Goal: Task Accomplishment & Management: Manage account settings

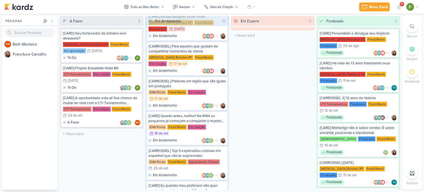
scroll to position [51, 0]
click at [182, 57] on div "Allegra Brindes PF Feed/Reels Em criação 17/9 17 de set" at bounding box center [187, 61] width 77 height 12
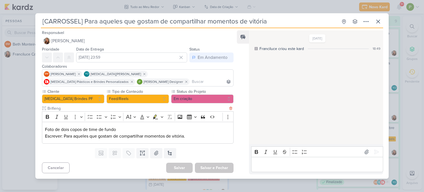
scroll to position [203, 0]
click at [17, 109] on div "[CARROSSEL] Para aqueles que gostam de compartilhar momentos de vitória Criado …" at bounding box center [212, 96] width 424 height 192
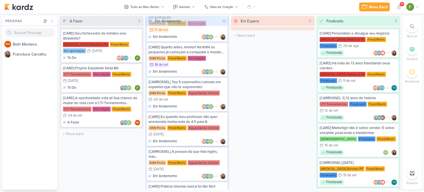
scroll to position [65, 0]
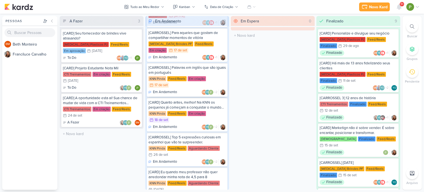
click at [191, 76] on div "KNN Pinda Feed/Reels Em criação 17/9 17 de set" at bounding box center [187, 82] width 77 height 12
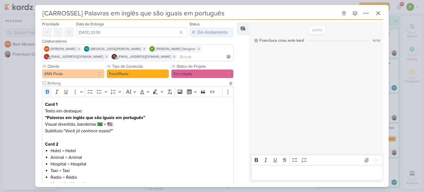
scroll to position [28, 0]
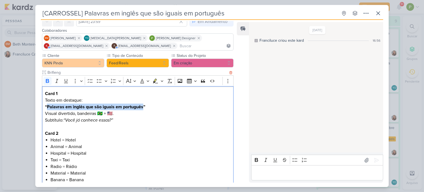
drag, startPoint x: 46, startPoint y: 105, endPoint x: 144, endPoint y: 106, distance: 97.5
click at [144, 106] on strong "“Palavras em inglês que são iguais em português”" at bounding box center [95, 107] width 100 height 6
copy strong "Palavras em inglês que são iguais em português"
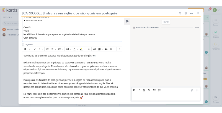
scroll to position [83, 0]
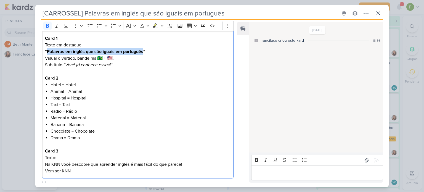
copy strong "Palavras em inglês que são iguais em português"
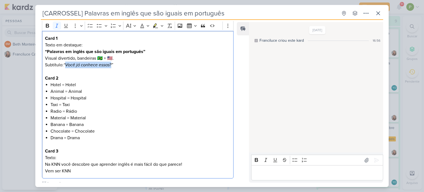
drag, startPoint x: 66, startPoint y: 65, endPoint x: 113, endPoint y: 64, distance: 46.4
click at [113, 64] on icon "“Você já conhece essas?”" at bounding box center [88, 65] width 49 height 6
copy icon "Você já conhece essas?"
drag, startPoint x: 50, startPoint y: 83, endPoint x: 61, endPoint y: 84, distance: 10.8
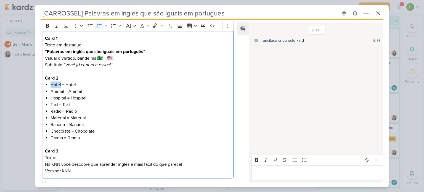
click at [61, 84] on div "Card 1 Texto em destaque: “Palavras em inglês que são iguais em português” Visu…" at bounding box center [138, 105] width 192 height 148
copy li "Hotel"
drag, startPoint x: 68, startPoint y: 90, endPoint x: 83, endPoint y: 90, distance: 14.9
click at [83, 90] on li "Animal = Animal" at bounding box center [141, 91] width 180 height 7
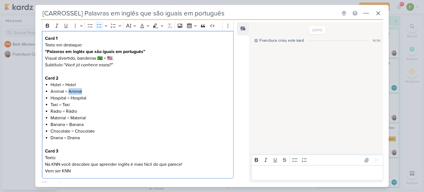
copy li "Animal"
drag, startPoint x: 50, startPoint y: 96, endPoint x: 66, endPoint y: 98, distance: 16.1
click at [66, 98] on li "Hospital = Hospital" at bounding box center [141, 98] width 180 height 7
copy li "Hospital"
drag, startPoint x: 50, startPoint y: 103, endPoint x: 58, endPoint y: 103, distance: 7.5
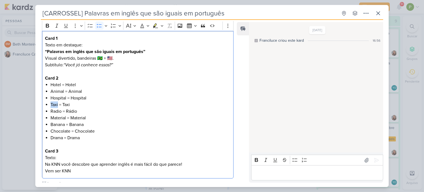
click at [58, 103] on li "Taxi = Taxi" at bounding box center [141, 104] width 180 height 7
copy li "Taxi"
drag, startPoint x: 70, startPoint y: 112, endPoint x: 77, endPoint y: 112, distance: 7.5
click at [77, 112] on li "Radio = Rádio" at bounding box center [141, 111] width 180 height 7
copy li "Rádio"
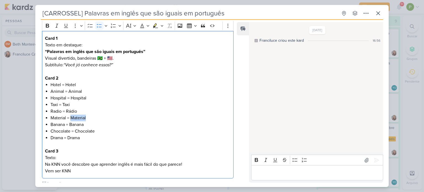
drag, startPoint x: 71, startPoint y: 118, endPoint x: 87, endPoint y: 118, distance: 16.3
click at [87, 118] on li "Material = Material" at bounding box center [141, 118] width 180 height 7
drag, startPoint x: 70, startPoint y: 125, endPoint x: 85, endPoint y: 125, distance: 14.9
click at [85, 125] on li "Banana = Banana" at bounding box center [141, 124] width 180 height 7
drag, startPoint x: 75, startPoint y: 130, endPoint x: 104, endPoint y: 132, distance: 28.8
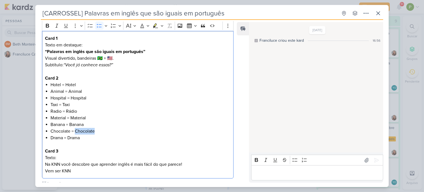
click at [104, 132] on li "Chocolate = Chocolate" at bounding box center [141, 131] width 180 height 7
drag, startPoint x: 67, startPoint y: 137, endPoint x: 80, endPoint y: 137, distance: 12.2
click at [80, 137] on li "Drama = Drama" at bounding box center [141, 138] width 180 height 7
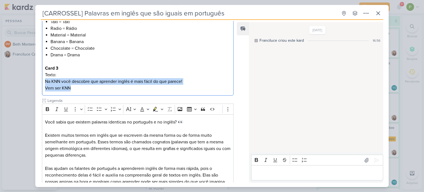
drag, startPoint x: 73, startPoint y: 89, endPoint x: 39, endPoint y: 78, distance: 35.4
click at [39, 78] on div "Cliente KNN Pinda Tipo de Conteúdo" at bounding box center [135, 83] width 201 height 336
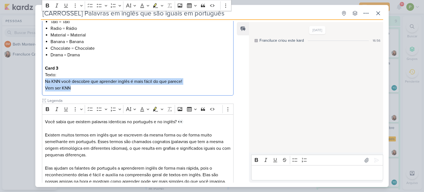
click at [53, 88] on p "Vem ser KNN" at bounding box center [138, 88] width 186 height 7
click at [46, 87] on p "Vem ser KNN" at bounding box center [138, 88] width 186 height 7
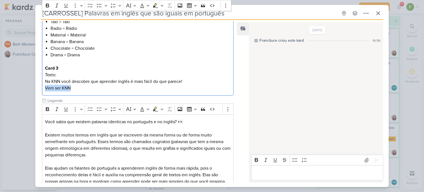
drag, startPoint x: 44, startPoint y: 87, endPoint x: 71, endPoint y: 87, distance: 27.6
click at [71, 87] on div "Card 1 Texto em destaque: “Palavras em inglês que são iguais em português” Visu…" at bounding box center [138, 22] width 192 height 148
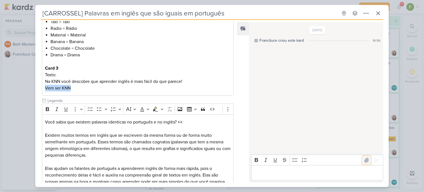
click at [362, 158] on button at bounding box center [366, 160] width 9 height 9
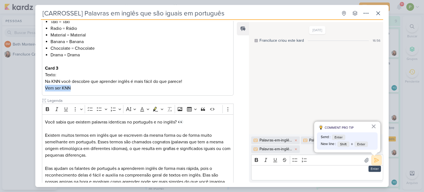
click at [374, 160] on icon at bounding box center [377, 160] width 6 height 6
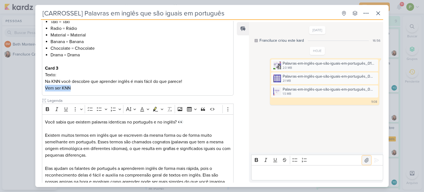
click at [365, 160] on icon at bounding box center [367, 160] width 4 height 4
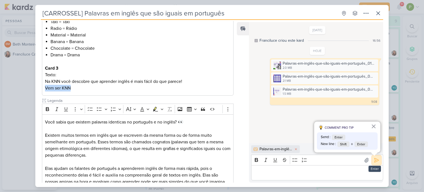
click at [378, 161] on button at bounding box center [376, 160] width 9 height 9
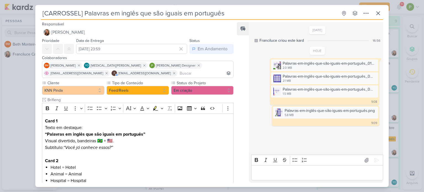
scroll to position [0, 0]
click at [189, 91] on button "Em criação" at bounding box center [202, 90] width 62 height 9
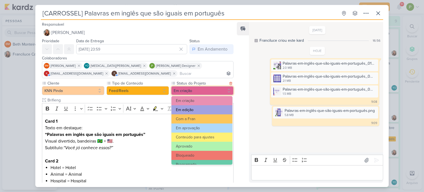
scroll to position [55, 0]
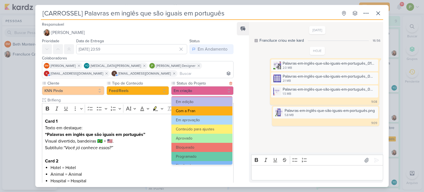
click at [192, 114] on button "Com a Fran" at bounding box center [202, 110] width 61 height 9
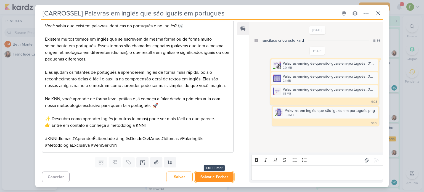
click at [215, 175] on button "Salvar e Fechar" at bounding box center [214, 177] width 39 height 10
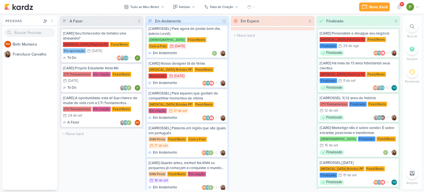
scroll to position [0, 0]
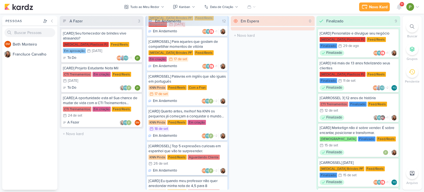
scroll to position [55, 0]
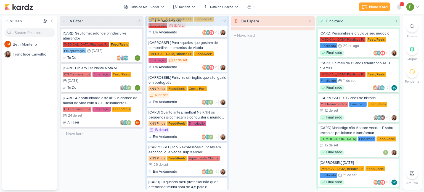
click at [176, 86] on div "Feed/Reels" at bounding box center [176, 88] width 19 height 5
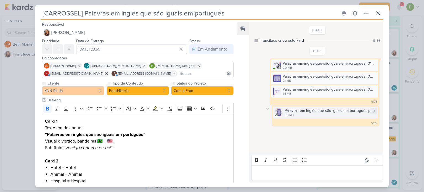
click at [299, 110] on div "Palavras-em-inglês-que-são-iguais-em-português.png" at bounding box center [330, 111] width 90 height 6
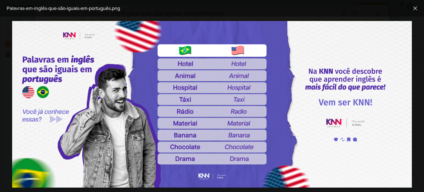
click at [109, 98] on img at bounding box center [212, 104] width 400 height 167
click at [8, 52] on div at bounding box center [212, 104] width 424 height 175
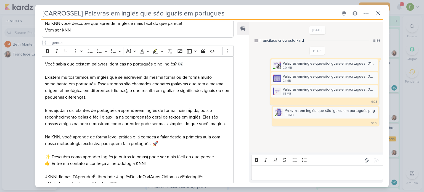
scroll to position [262, 0]
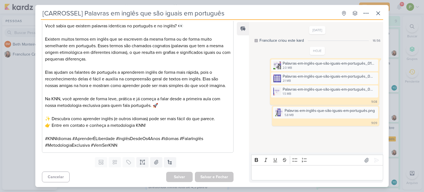
click at [9, 88] on div "[CARROSSEL] Palavras em inglês que são iguais em português Criado por Franciluce" at bounding box center [212, 96] width 424 height 192
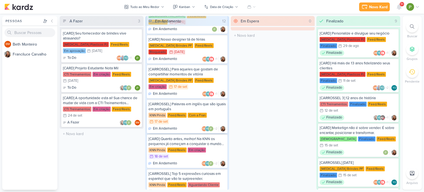
scroll to position [28, 0]
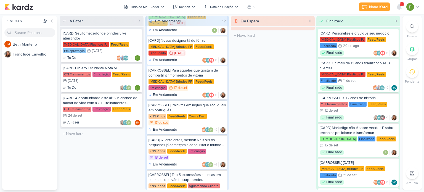
click at [194, 79] on div "Feed/Reels" at bounding box center [203, 81] width 19 height 5
